Goal: Navigation & Orientation: Find specific page/section

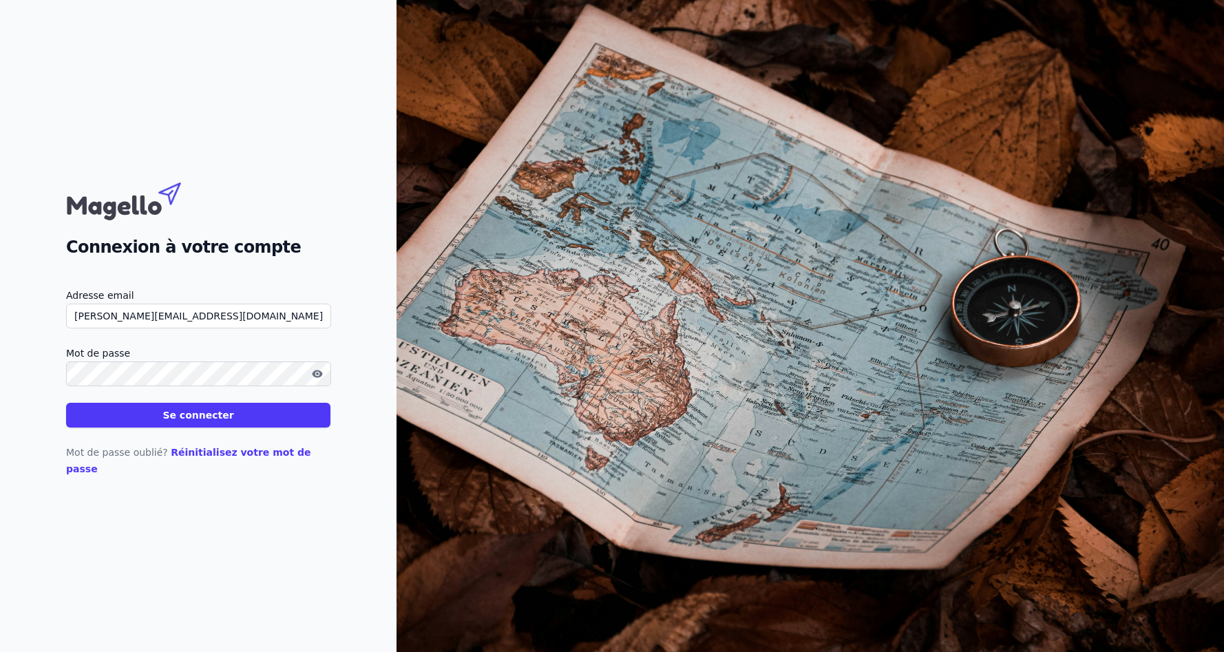
type input "johan@profisco.be"
click at [66, 403] on button "Se connecter" at bounding box center [198, 415] width 264 height 25
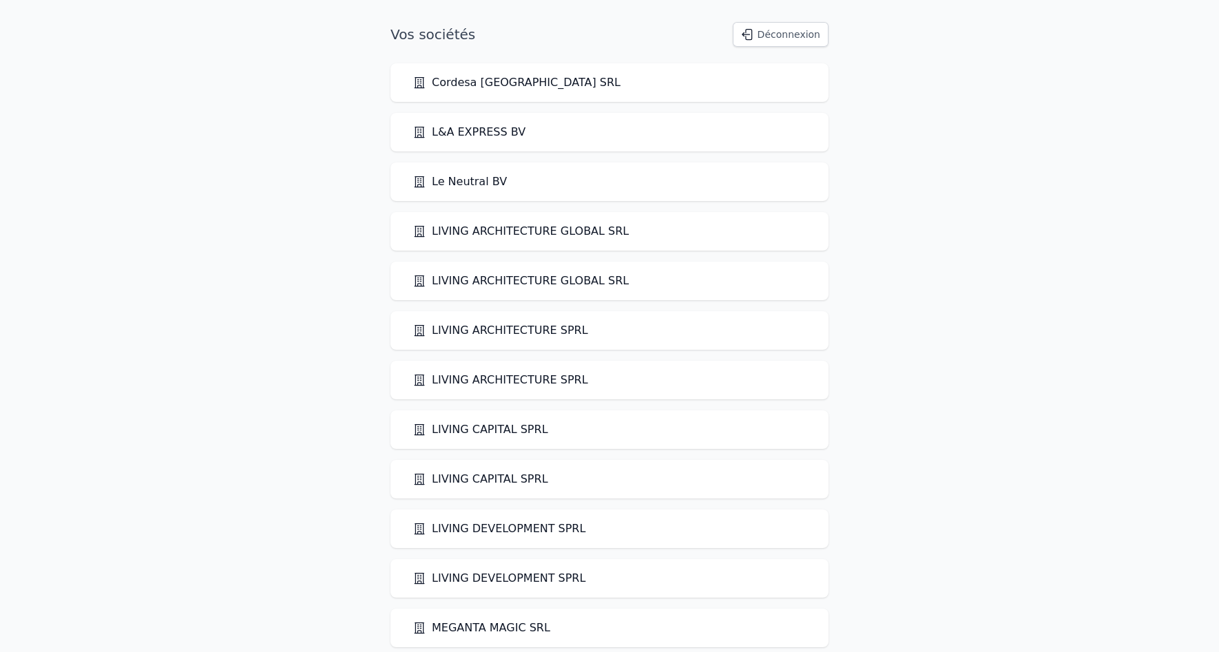
click at [477, 180] on link "Le Neutral BV" at bounding box center [460, 182] width 94 height 17
